Goal: Task Accomplishment & Management: Manage account settings

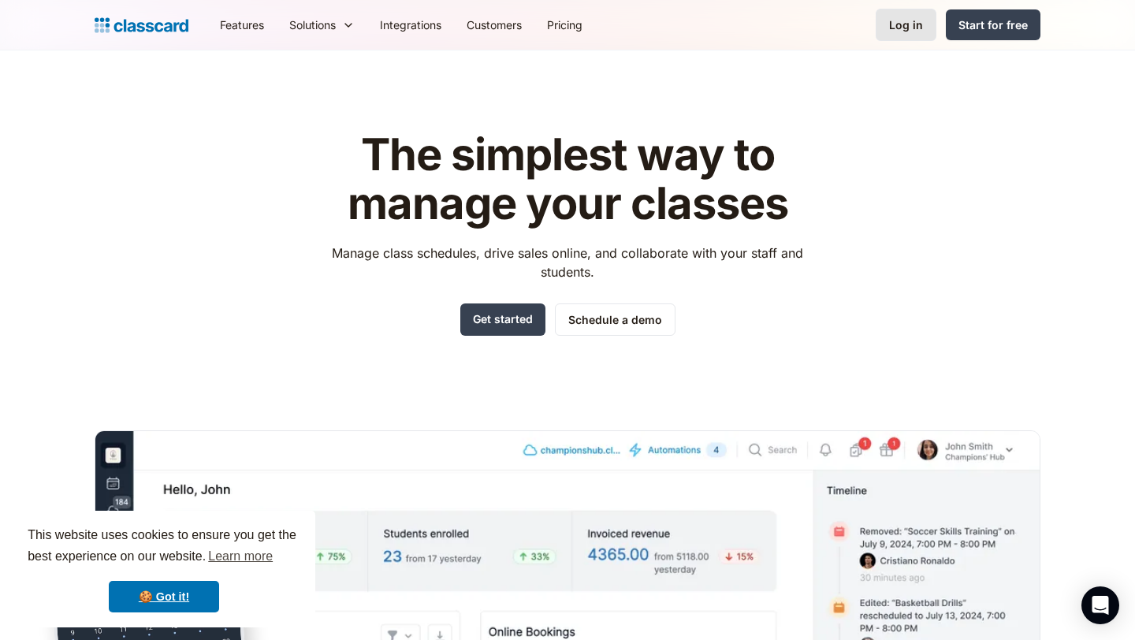
click at [905, 24] on div "Log in" at bounding box center [906, 25] width 34 height 17
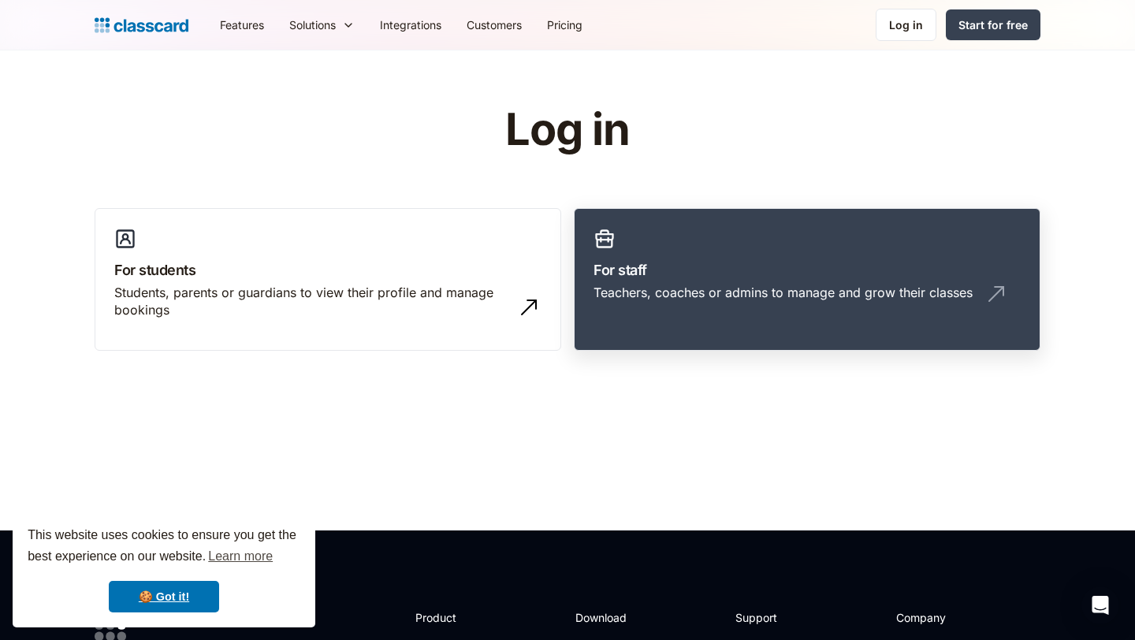
click at [832, 268] on h3 "For staff" at bounding box center [806, 269] width 427 height 21
